Goal: Check status: Check status

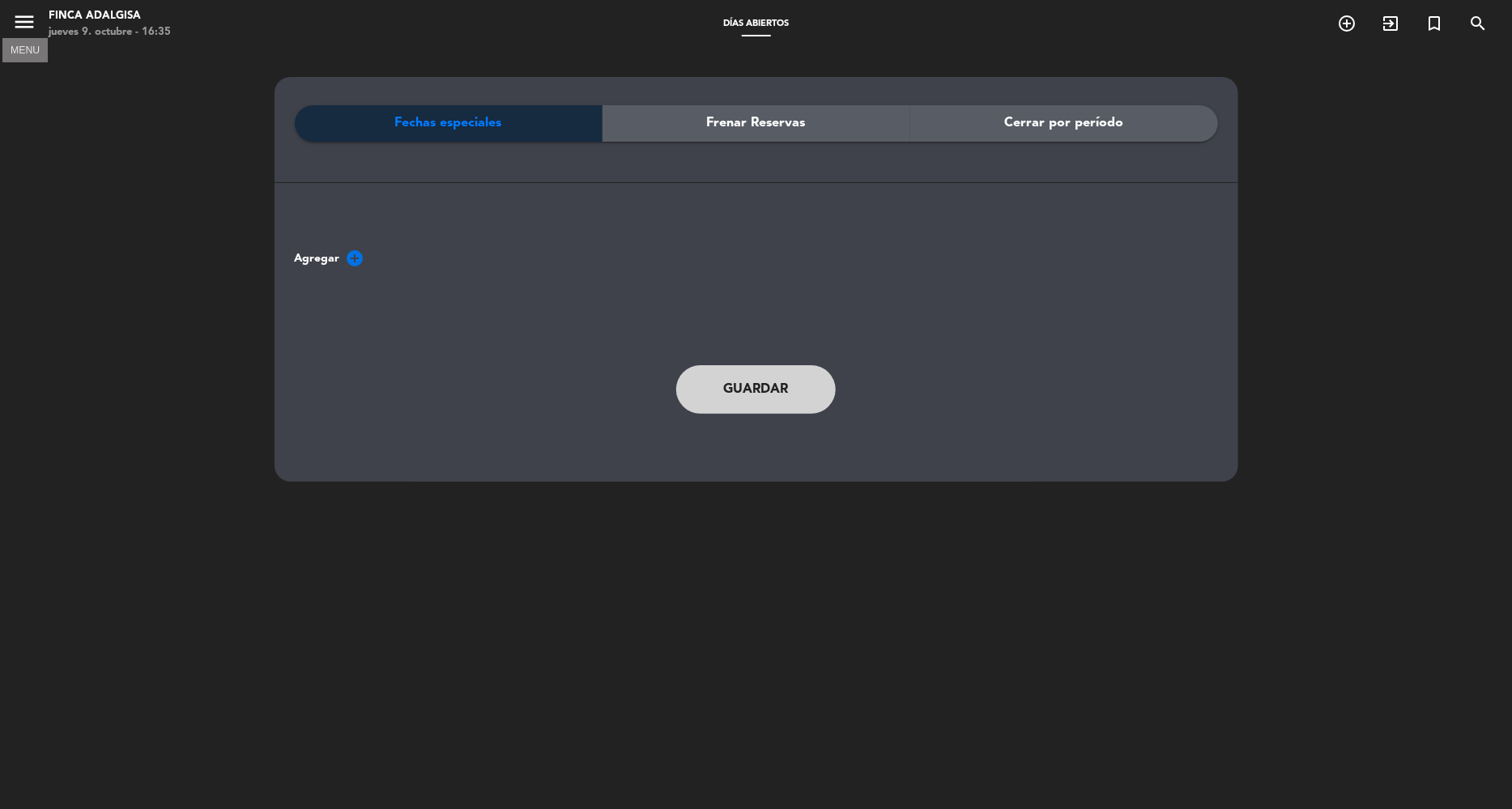
click at [34, 35] on button "menu" at bounding box center [24, 24] width 24 height 30
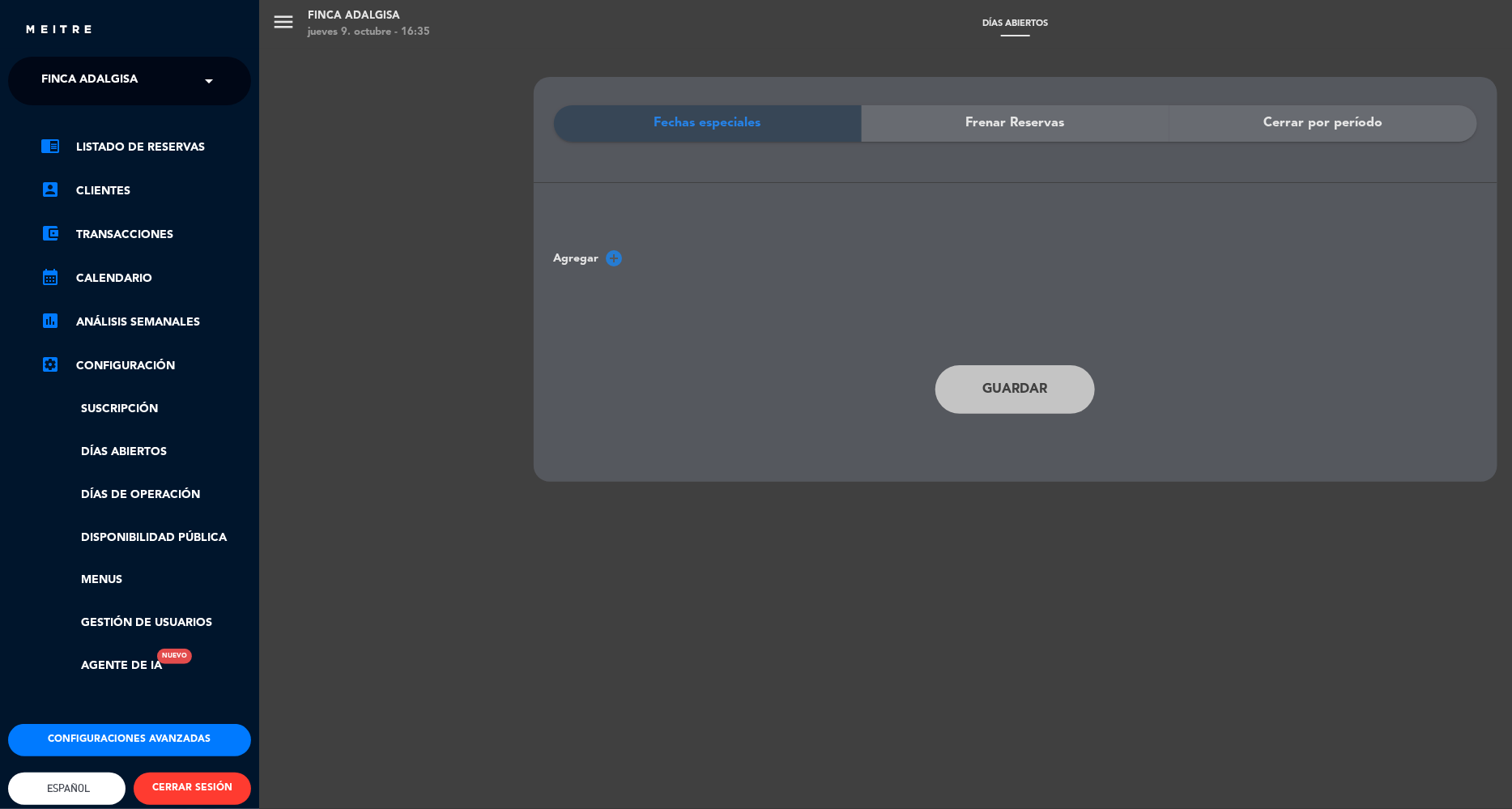
click at [153, 152] on link "chrome_reader_mode Listado de Reservas" at bounding box center [146, 147] width 210 height 20
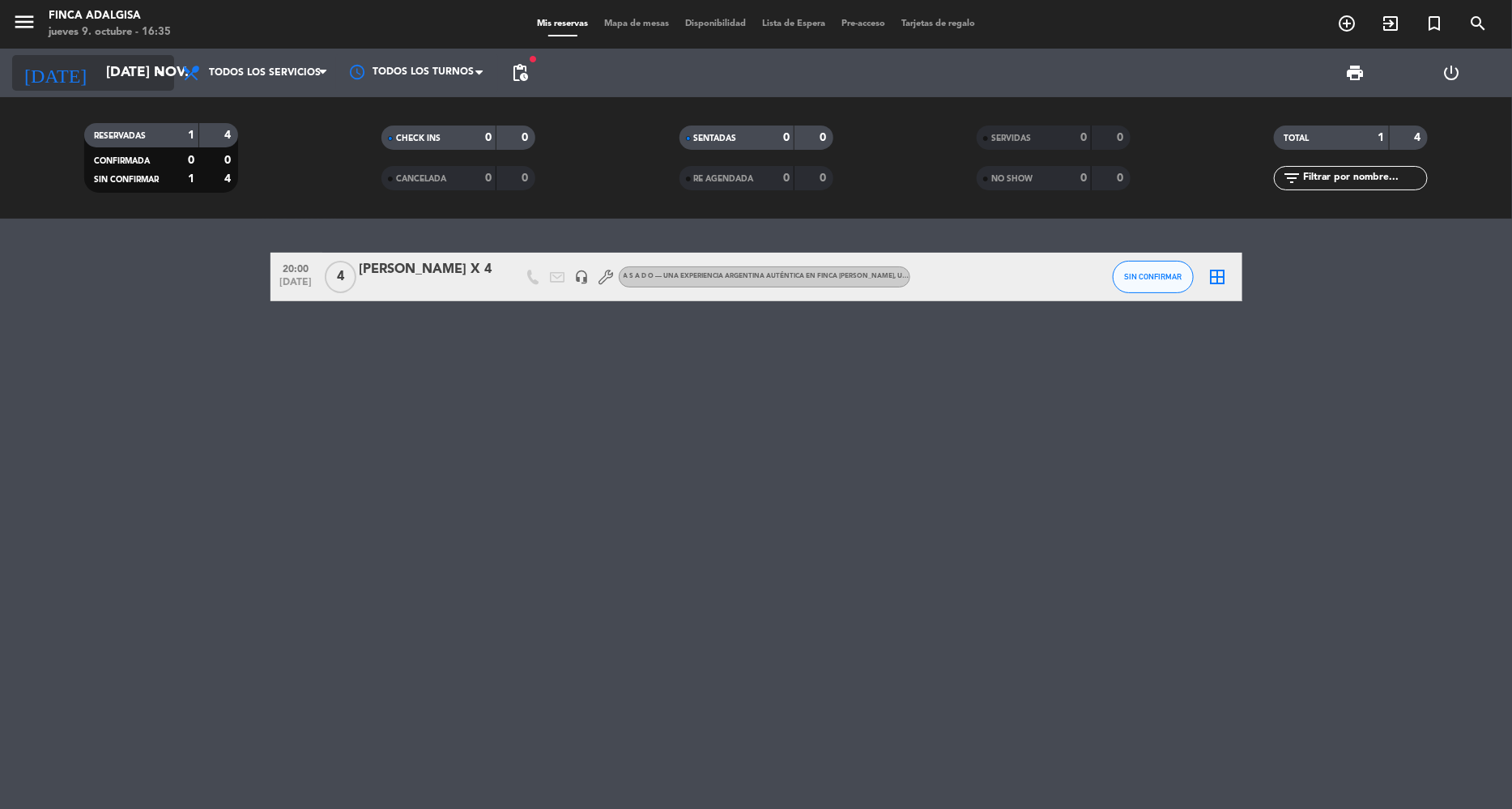
click at [140, 75] on input "[DATE] nov." at bounding box center [188, 73] width 180 height 33
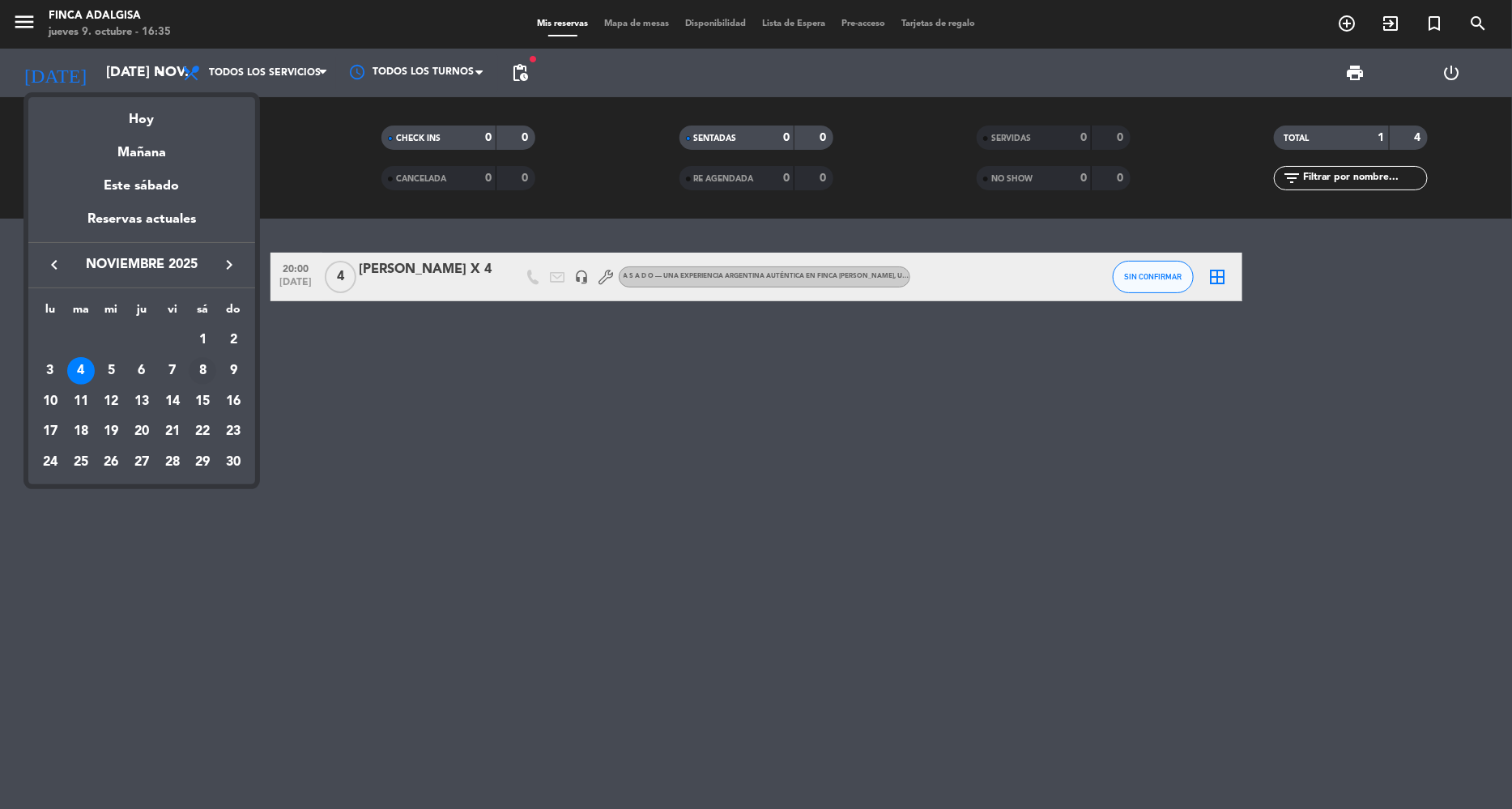
click at [196, 373] on div "8" at bounding box center [202, 371] width 28 height 28
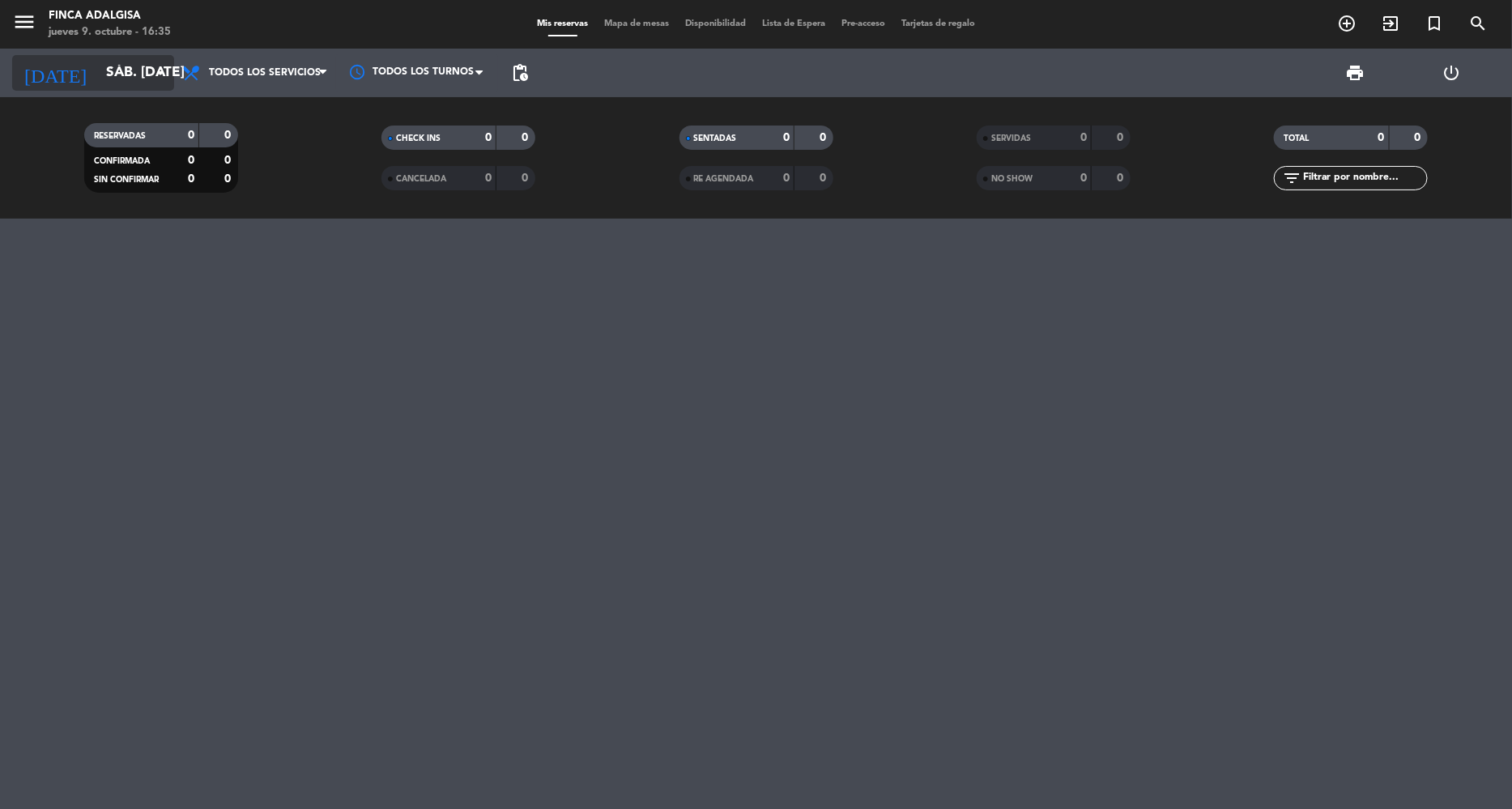
click at [124, 60] on input "sáb. [DATE]" at bounding box center [188, 73] width 180 height 33
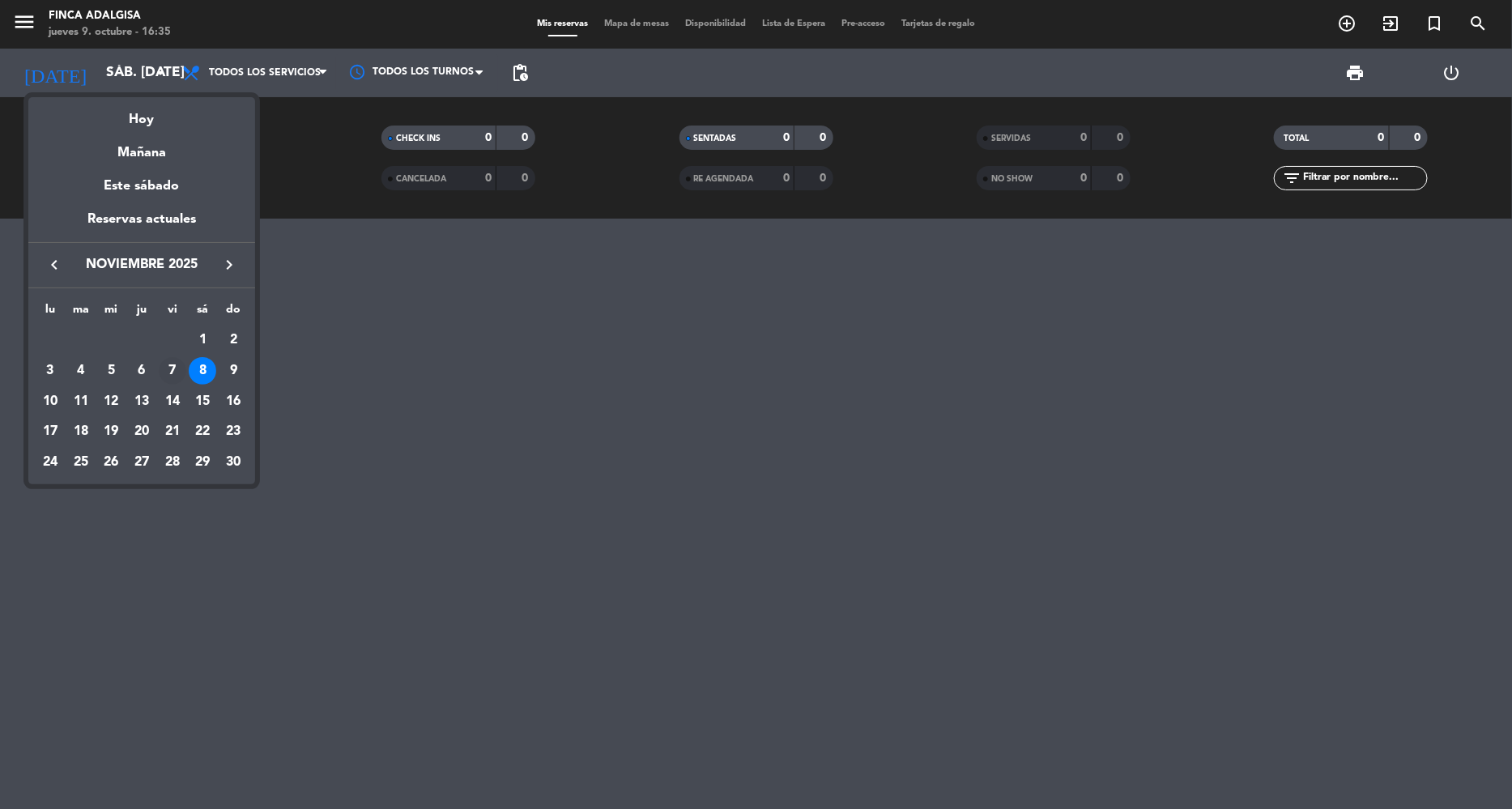
click at [173, 370] on div "7" at bounding box center [172, 371] width 28 height 28
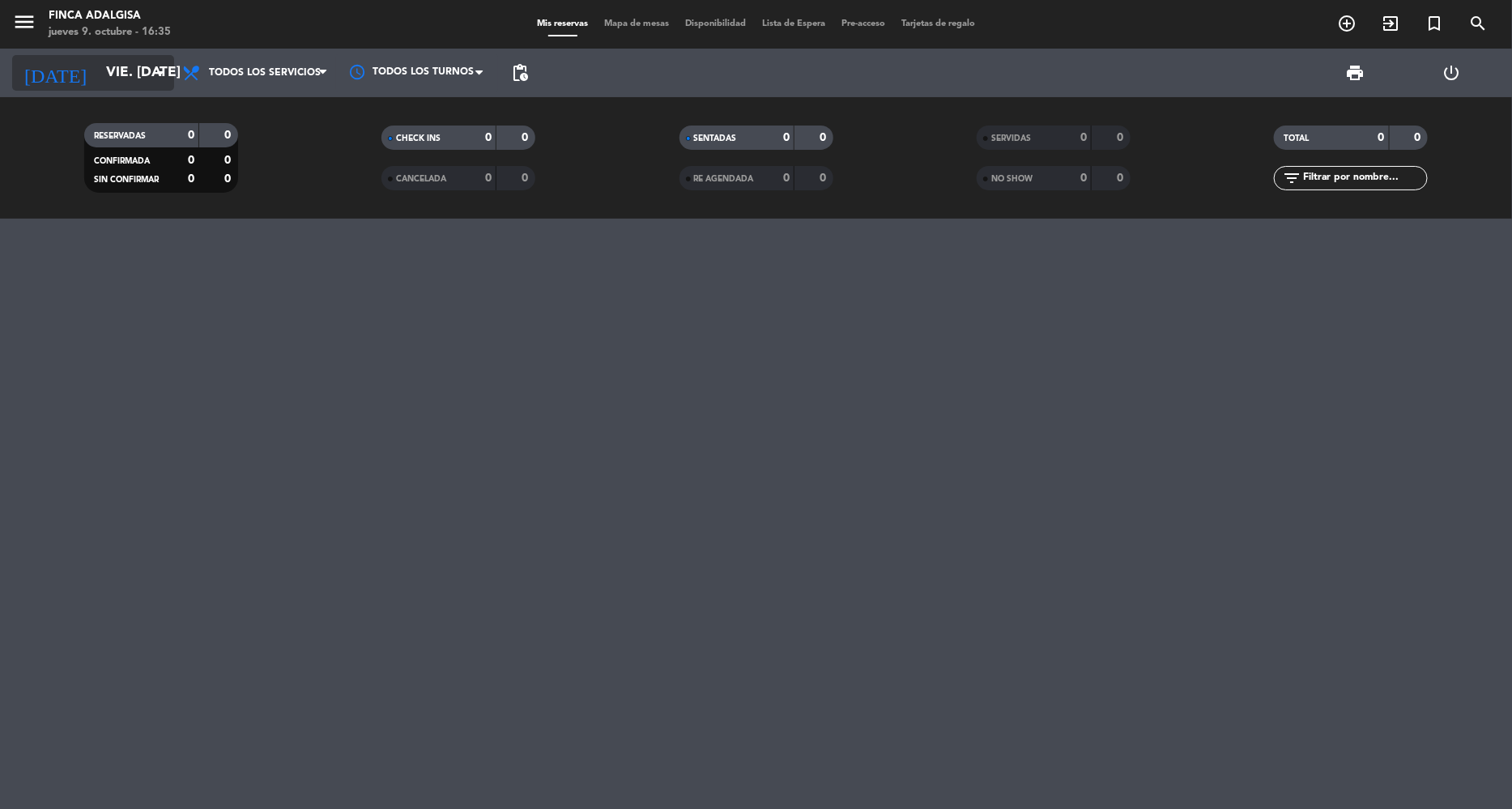
click at [114, 78] on input "vie. [DATE]" at bounding box center [188, 73] width 180 height 33
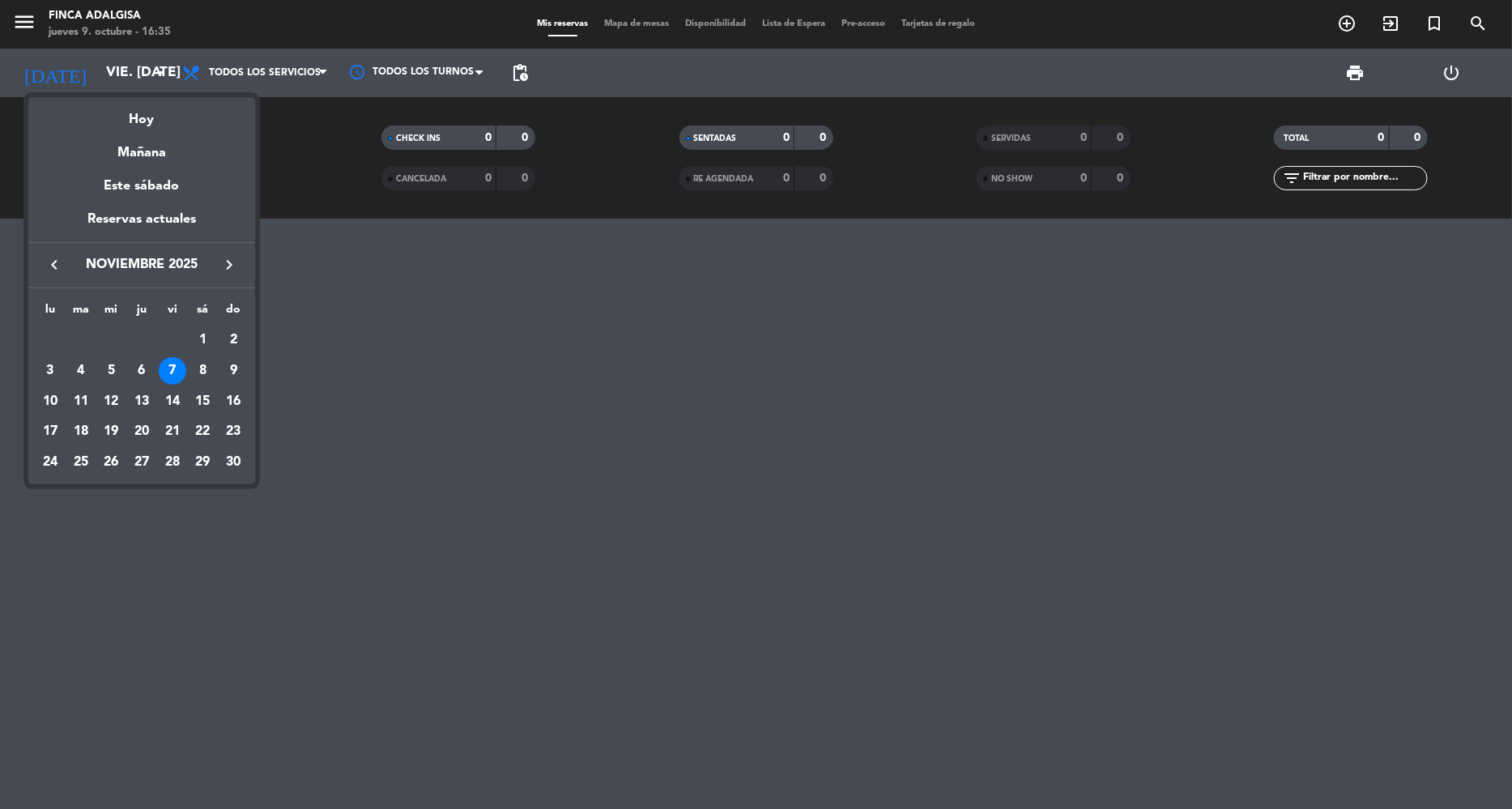
click at [60, 261] on icon "keyboard_arrow_left" at bounding box center [54, 264] width 20 height 20
click at [175, 407] on div "10" at bounding box center [172, 401] width 28 height 28
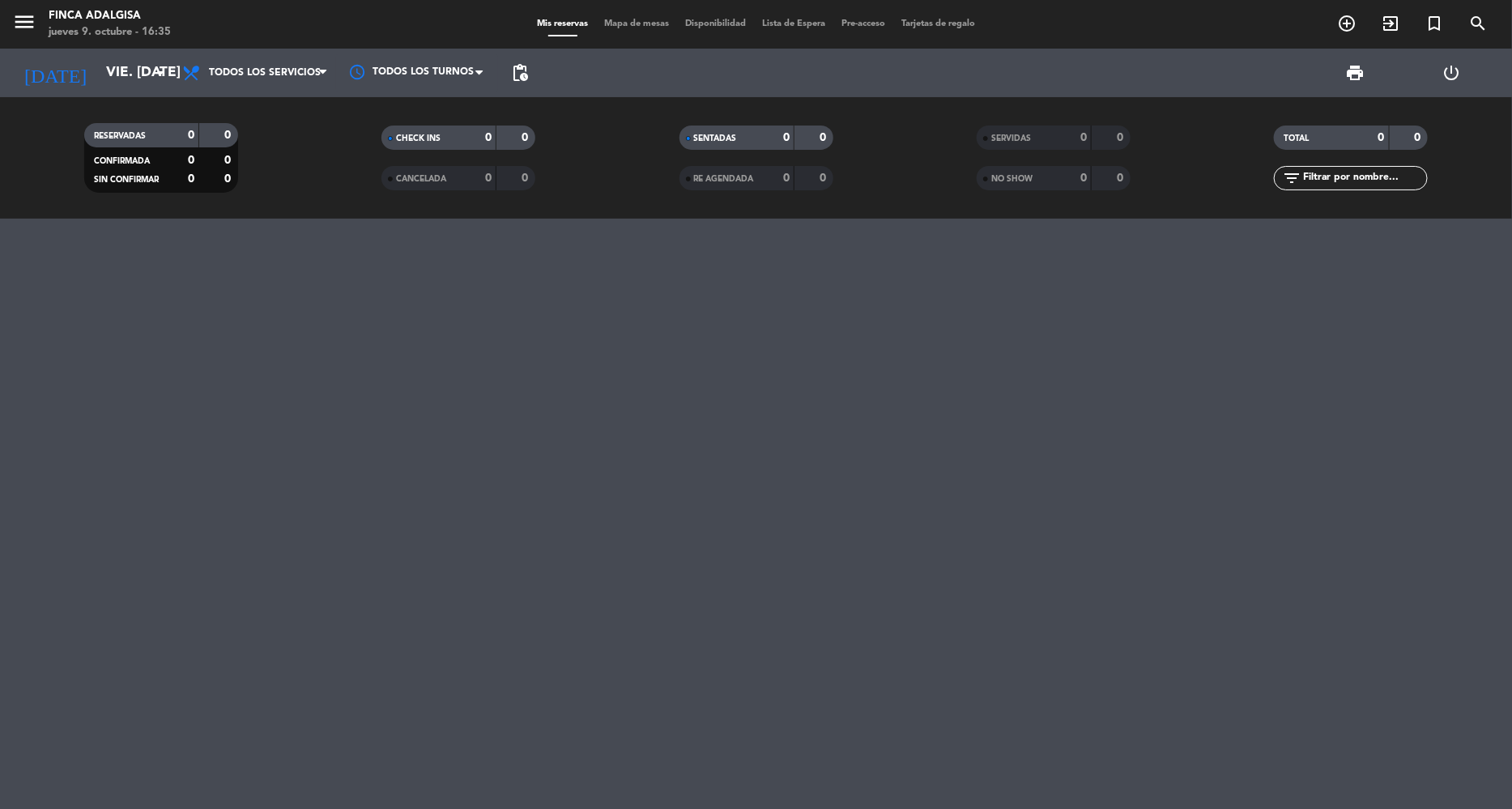
type input "vie. [DATE]"
